Goal: Task Accomplishment & Management: Manage account settings

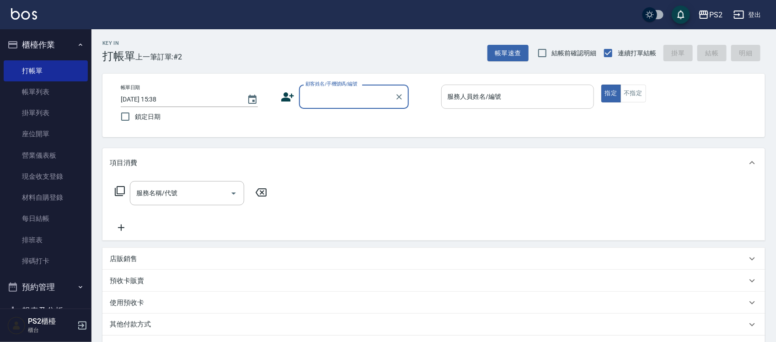
type input "0"
type input "0970859025"
drag, startPoint x: 363, startPoint y: 97, endPoint x: 0, endPoint y: 48, distance: 365.9
click at [56, 55] on div "PS2 登出 櫃檯作業 打帳單 帳單列表 掛單列表 座位開單 營業儀表板 現金收支登錄 材料自購登錄 每日結帳 排班表 掃碼打卡 預約管理 預約管理 單日預約…" at bounding box center [388, 228] width 776 height 457
type input "0"
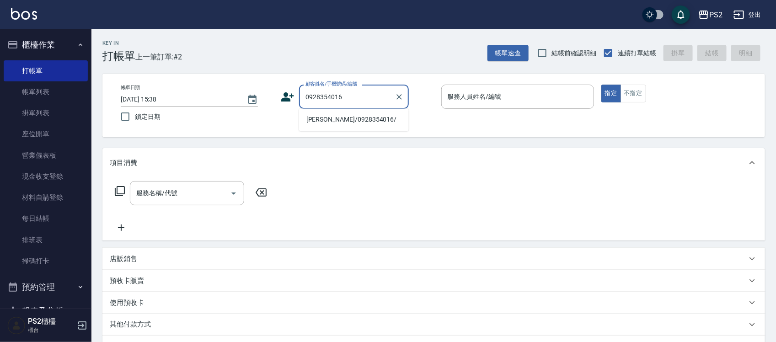
type input "陳柏鈞/0928354016/"
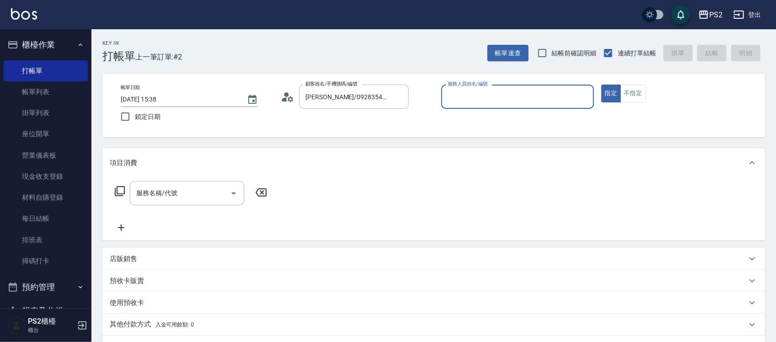
click at [286, 92] on circle at bounding box center [286, 94] width 5 height 5
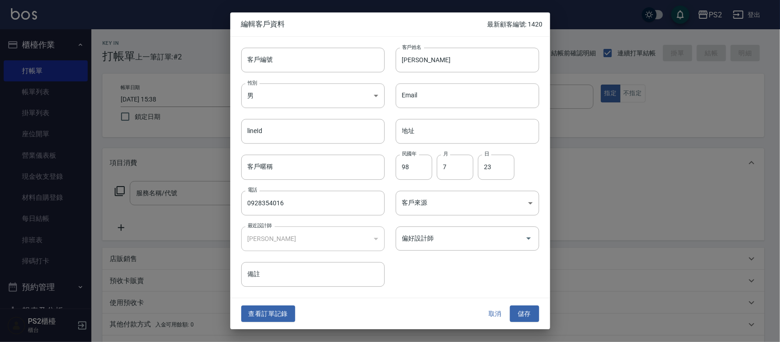
click at [262, 301] on div "查看訂單記錄 取消 儲存" at bounding box center [390, 314] width 320 height 32
click at [270, 310] on button "查看訂單記錄" at bounding box center [268, 313] width 54 height 17
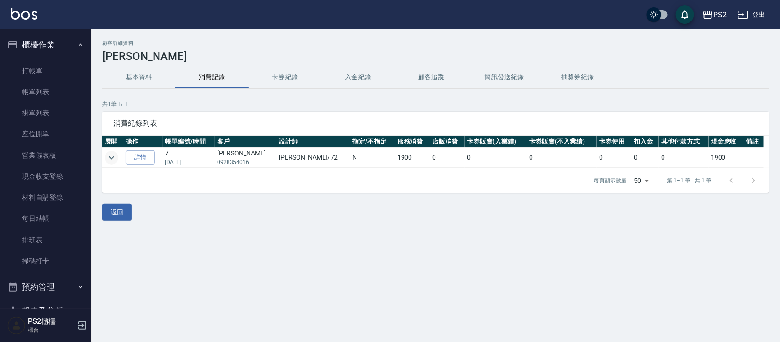
click at [107, 160] on icon "expand row" at bounding box center [111, 157] width 11 height 11
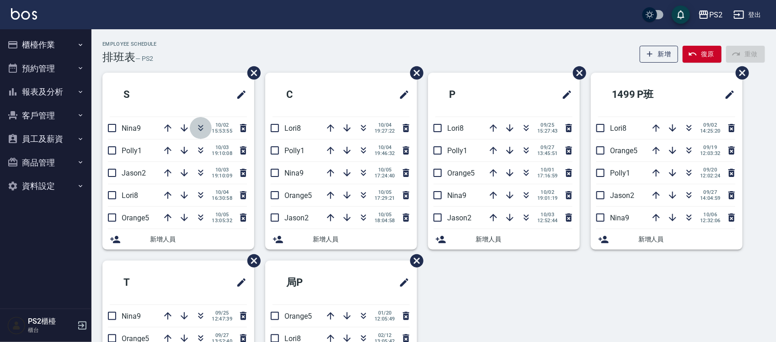
click at [202, 127] on icon "button" at bounding box center [200, 128] width 11 height 11
click at [199, 127] on icon "button" at bounding box center [200, 128] width 11 height 11
click at [363, 126] on icon "button" at bounding box center [363, 128] width 11 height 11
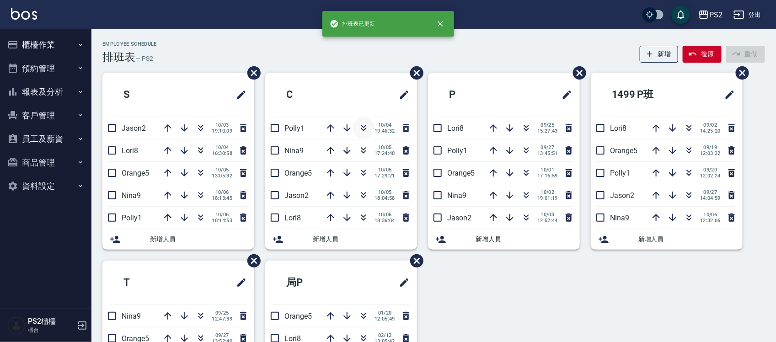
click at [364, 129] on icon "button" at bounding box center [363, 129] width 5 height 3
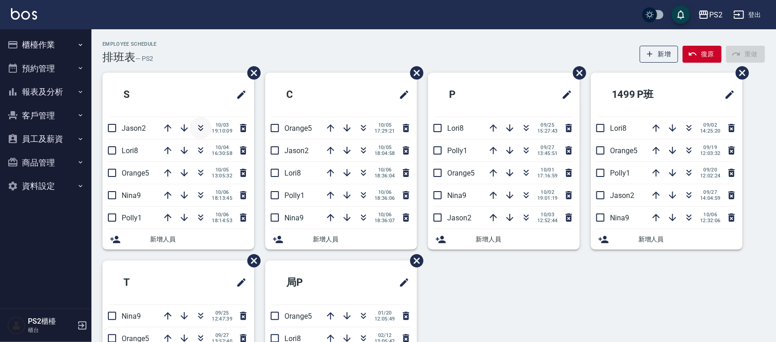
click at [204, 130] on icon "button" at bounding box center [200, 128] width 11 height 11
click at [204, 129] on div "10/04 16:30:58" at bounding box center [203, 128] width 92 height 22
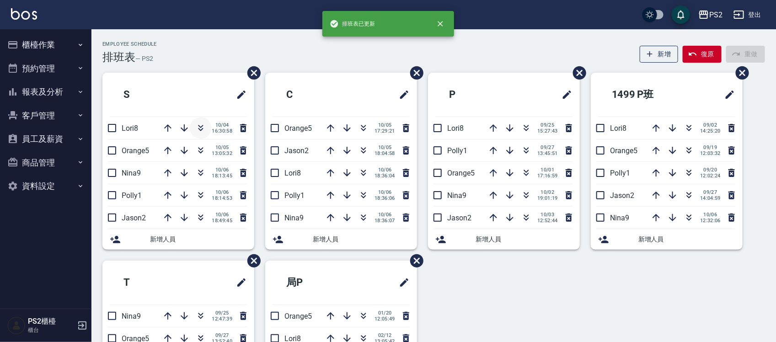
click at [204, 134] on button "button" at bounding box center [201, 128] width 22 height 22
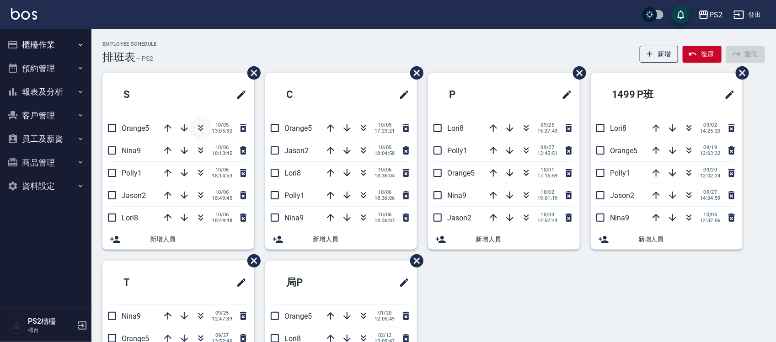
click at [200, 128] on icon "button" at bounding box center [200, 128] width 11 height 11
